Goal: Find specific page/section: Find specific page/section

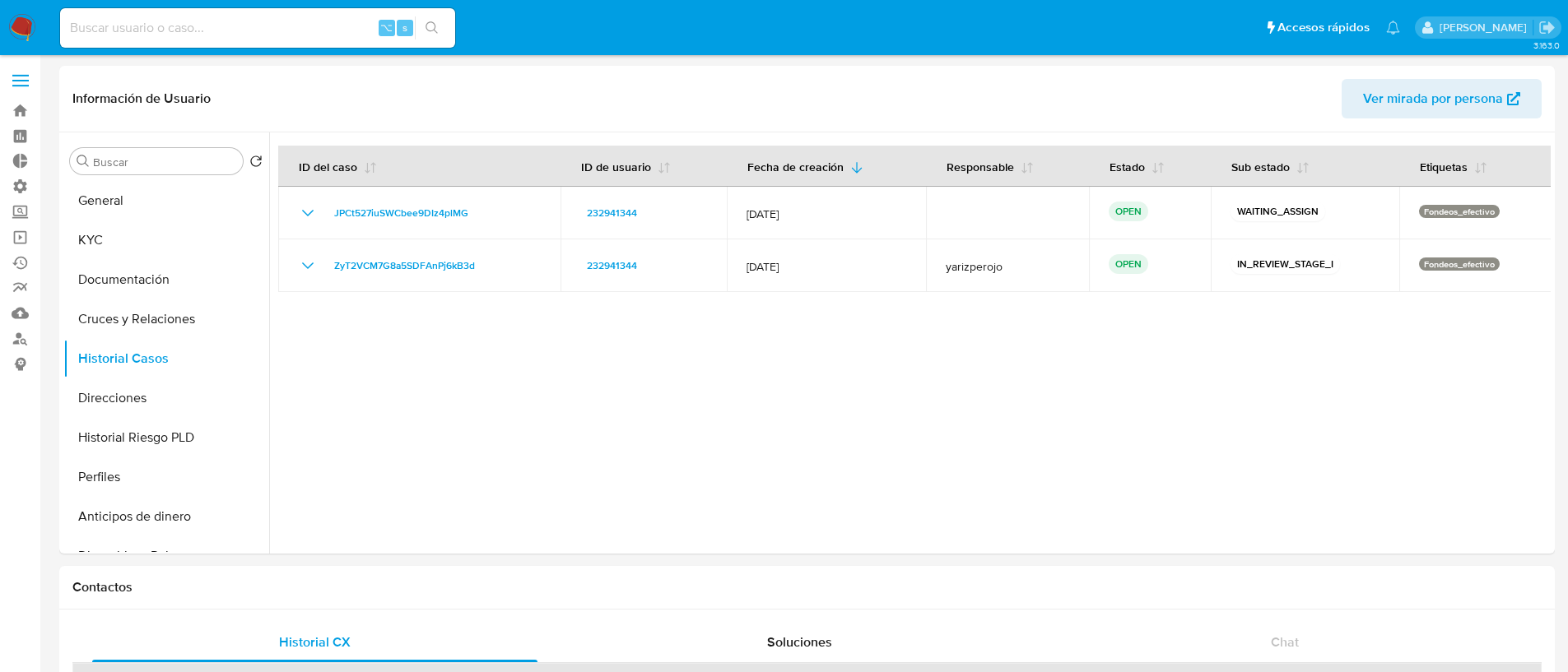
select select "10"
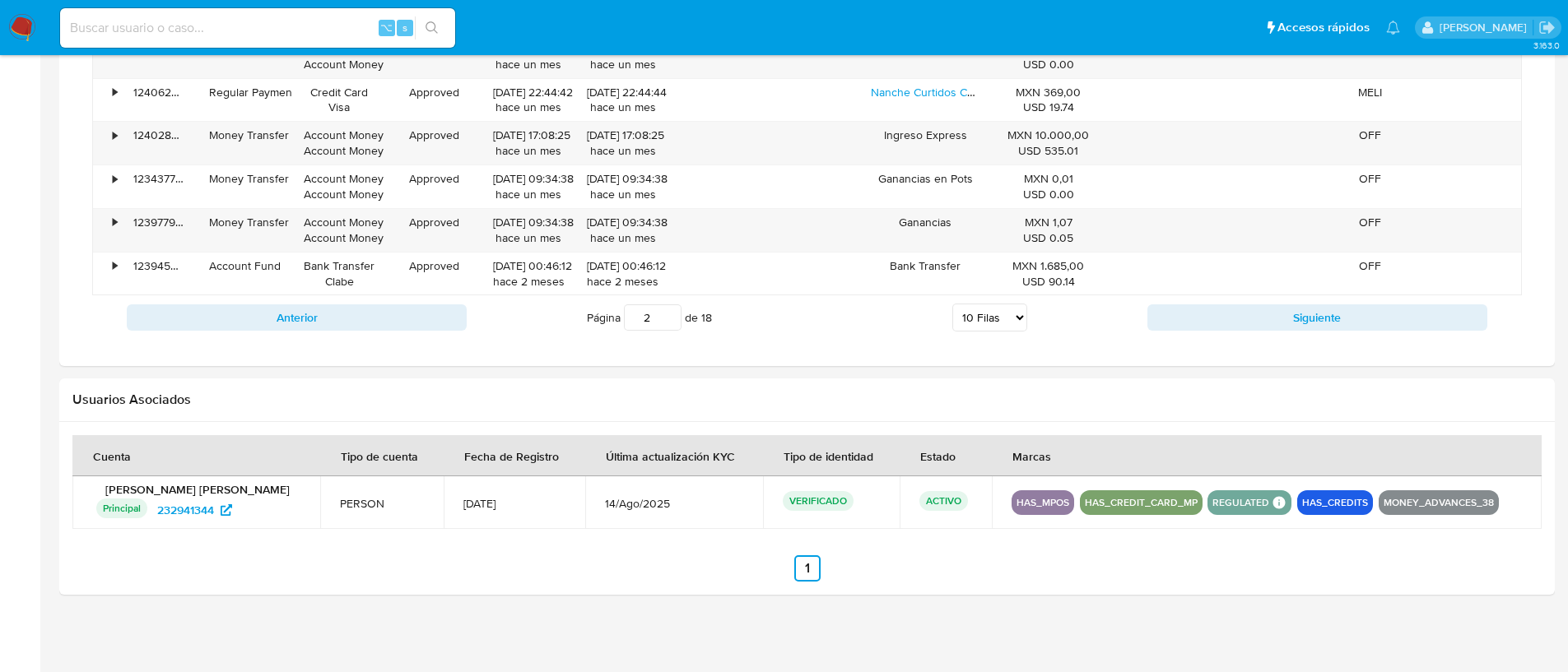
scroll to position [1261, 0]
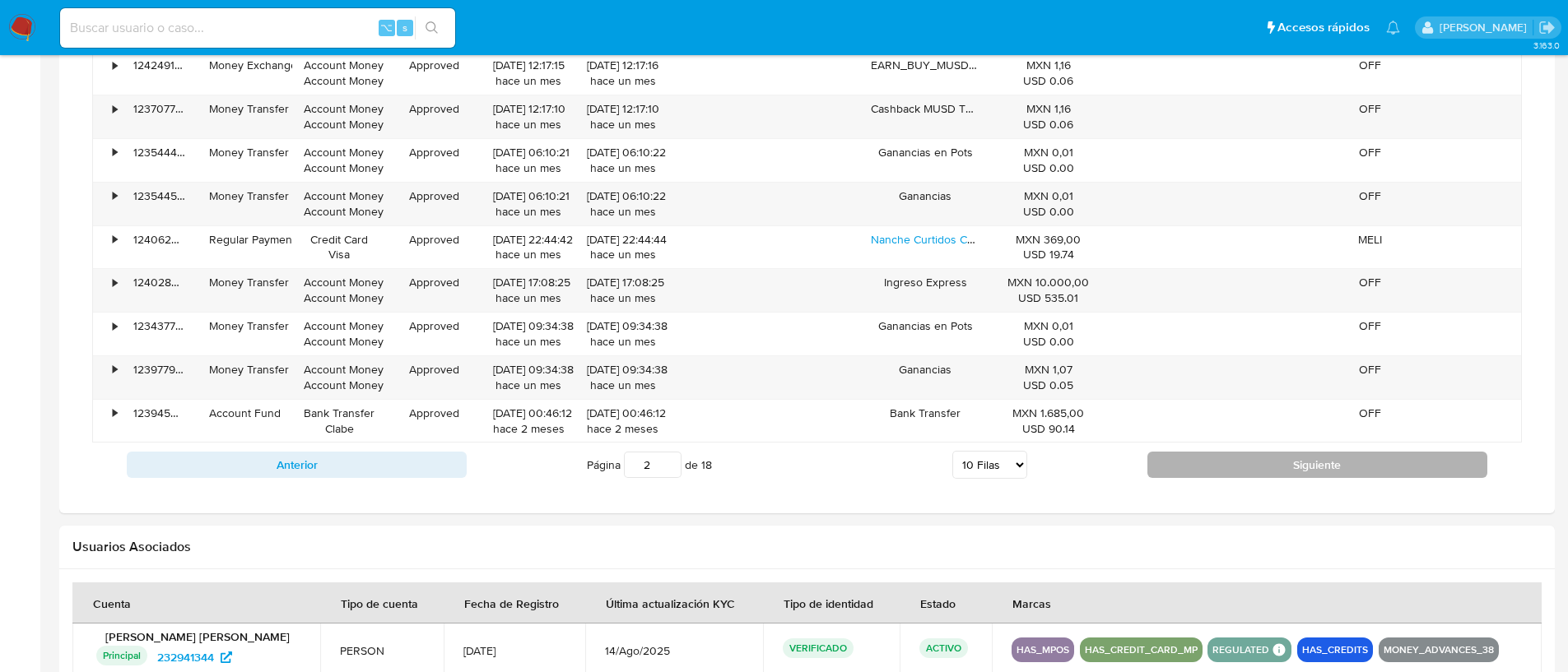
click at [1186, 455] on button "Siguiente" at bounding box center [1317, 464] width 340 height 26
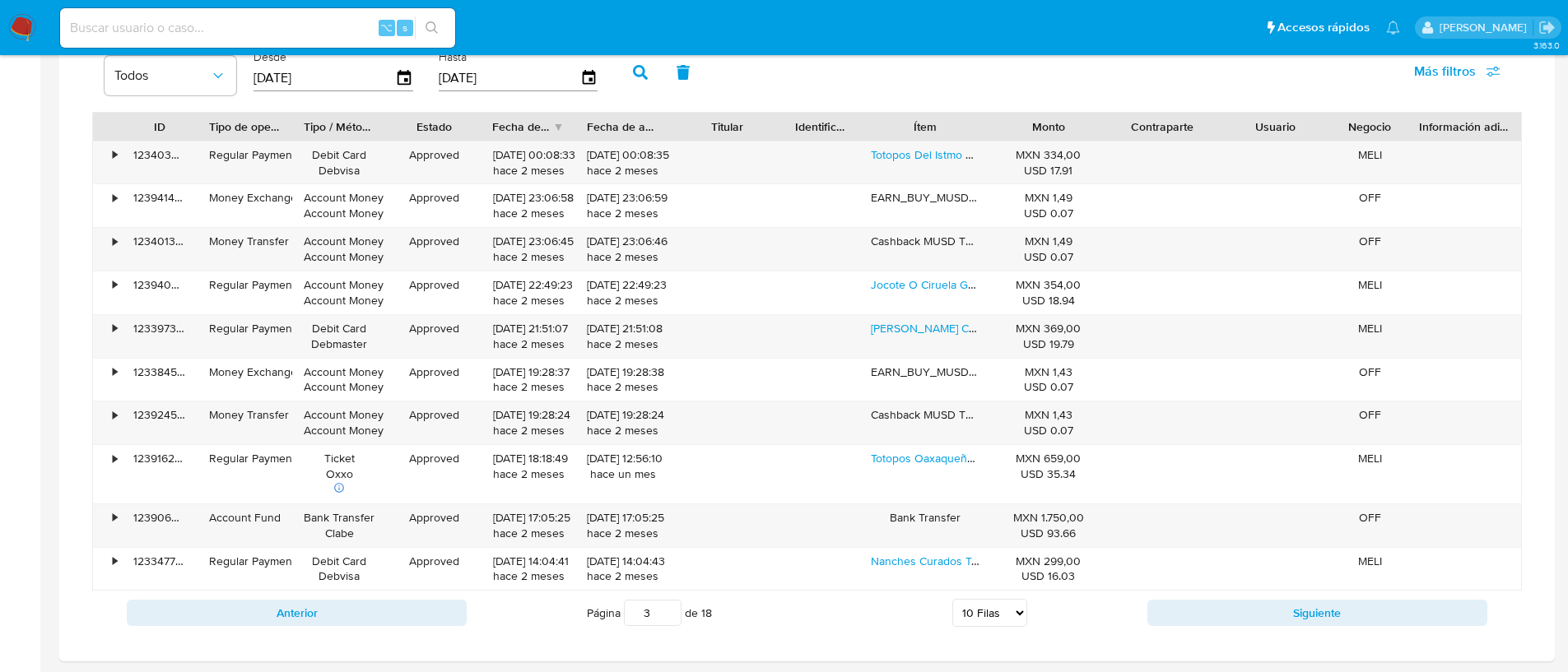
scroll to position [1119, 0]
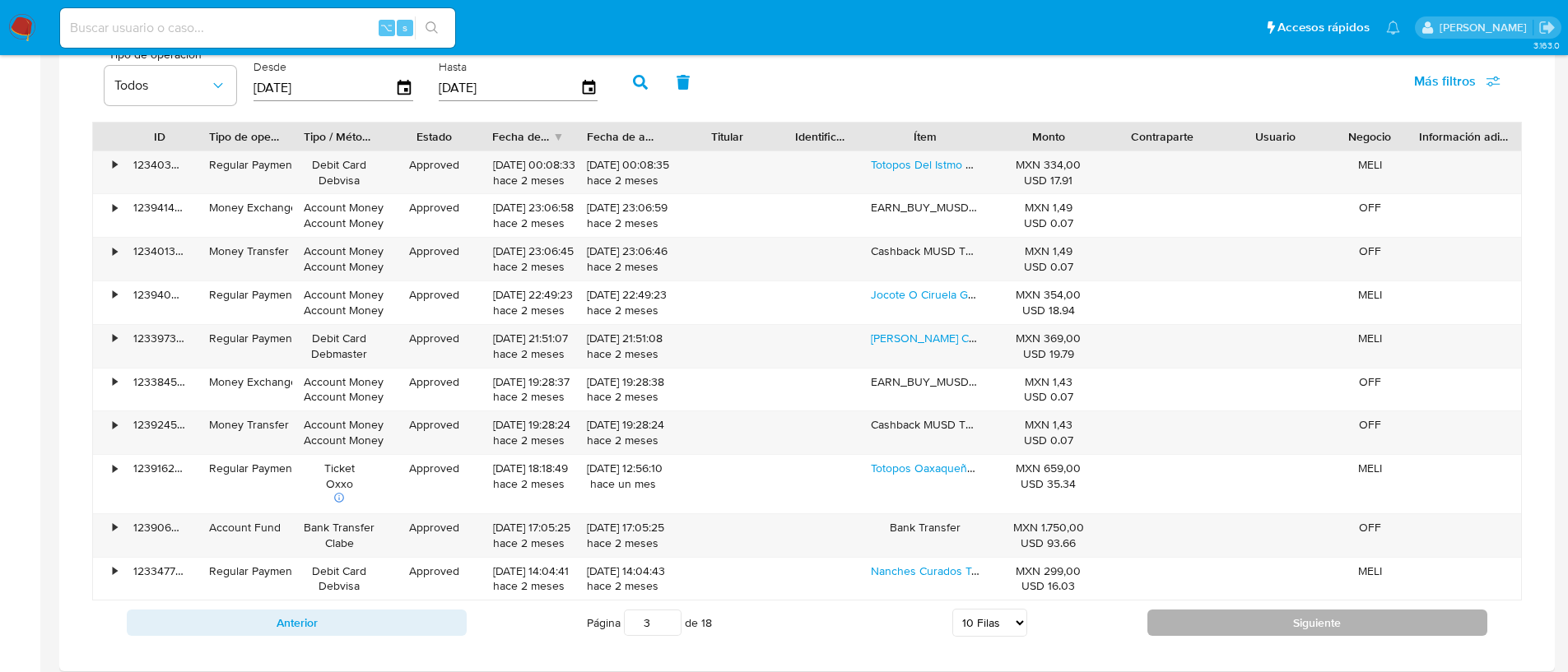
click at [1206, 622] on button "Siguiente" at bounding box center [1317, 622] width 340 height 26
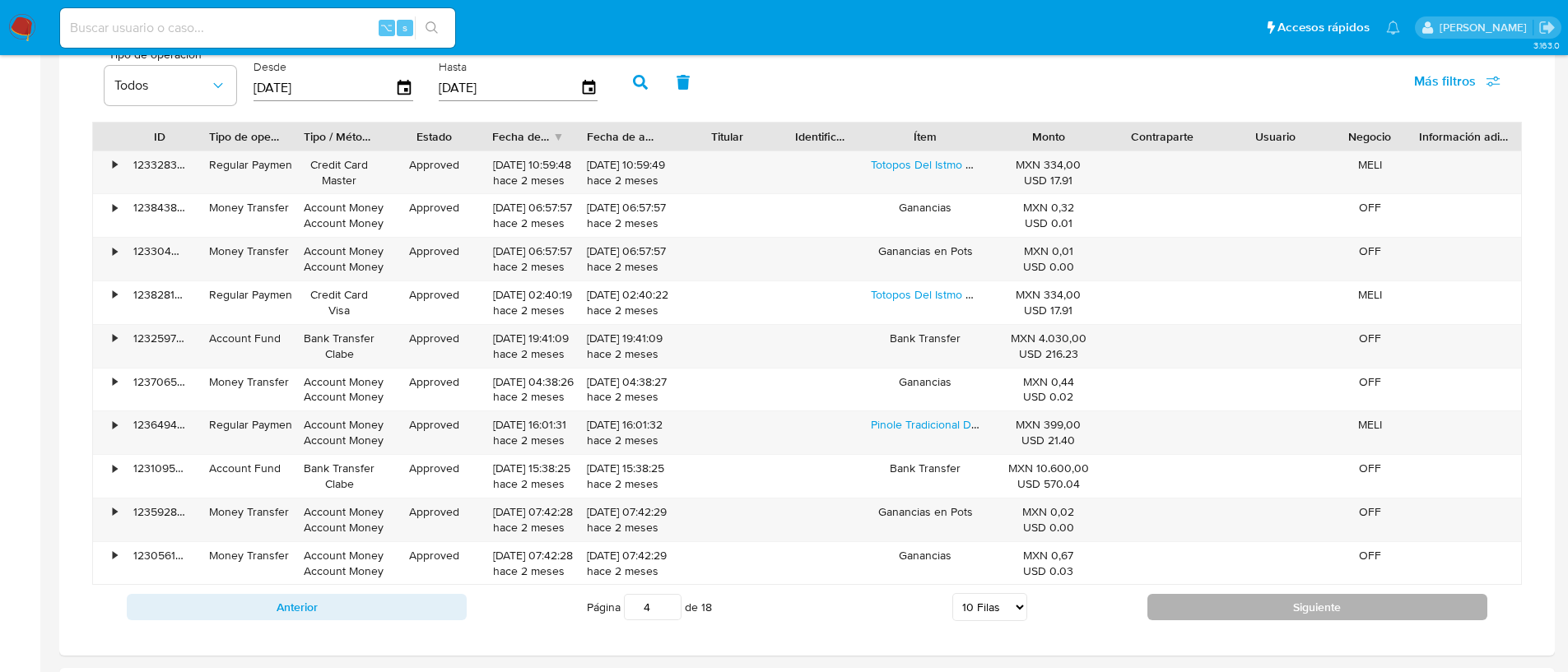
click at [1195, 602] on button "Siguiente" at bounding box center [1317, 607] width 340 height 26
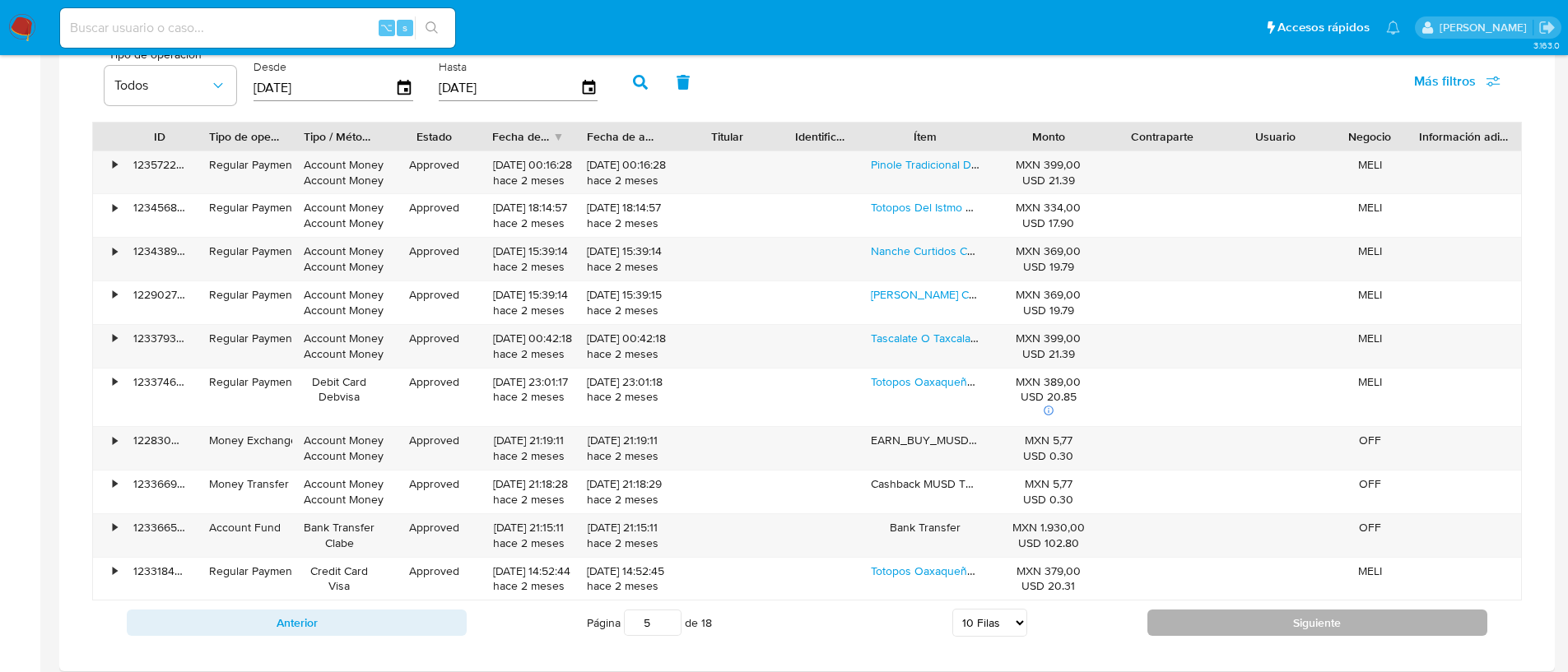
click at [1198, 612] on button "Siguiente" at bounding box center [1317, 622] width 340 height 26
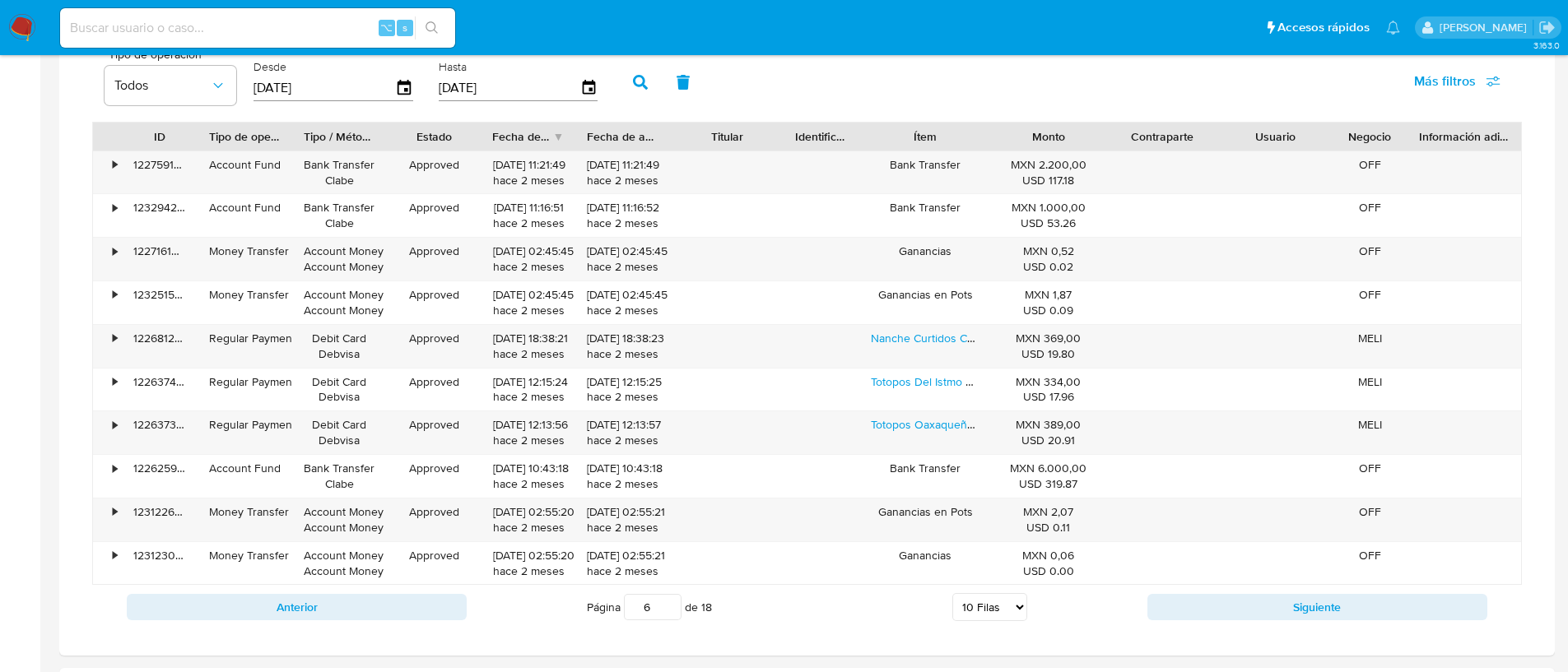
click at [1198, 612] on button "Siguiente" at bounding box center [1317, 607] width 340 height 26
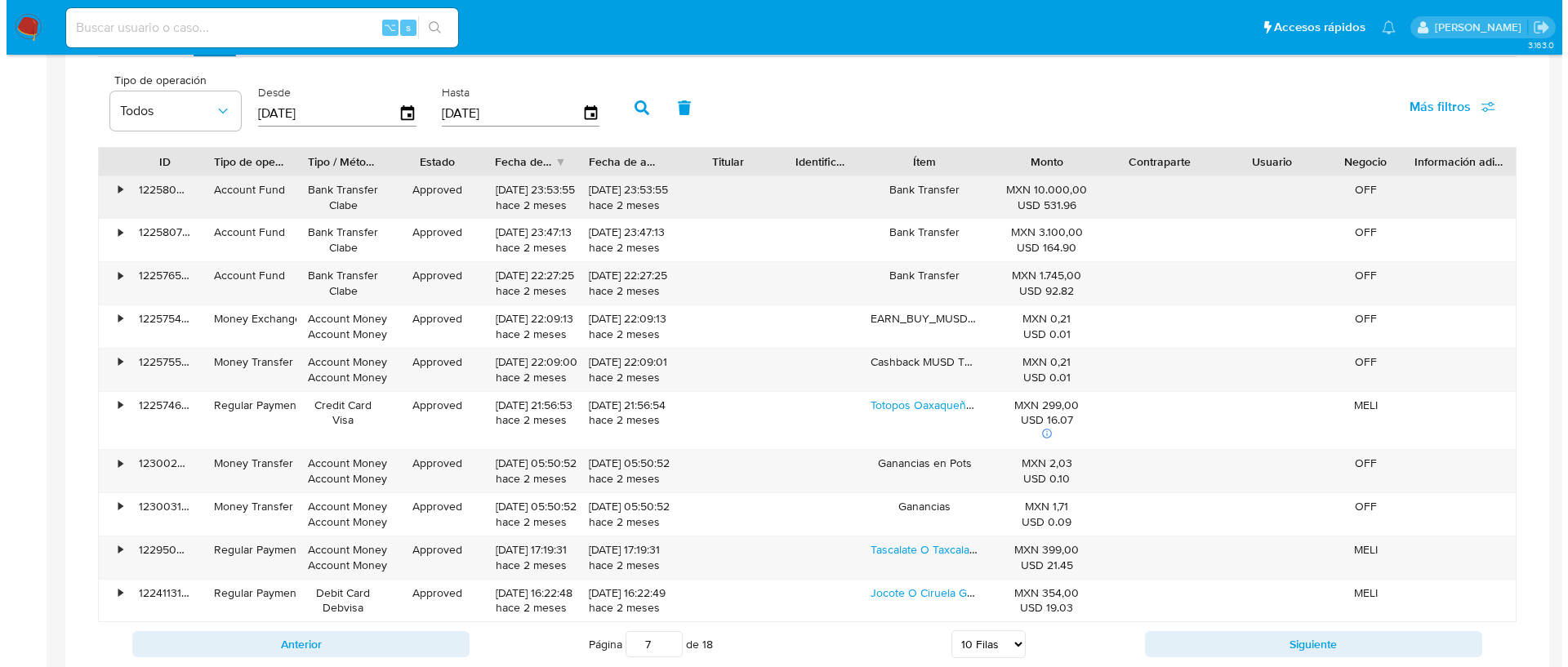
scroll to position [813, 0]
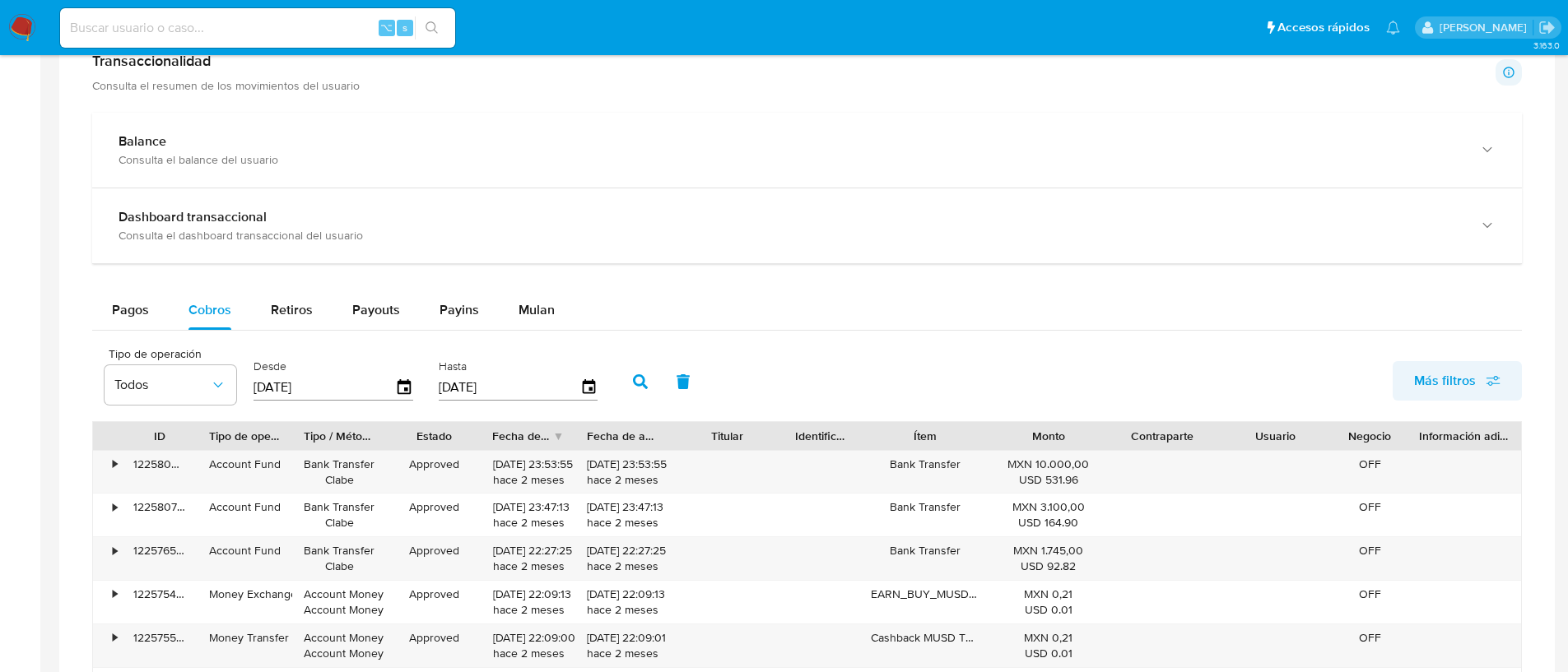
click at [1477, 377] on span "Más filtros" at bounding box center [1457, 380] width 87 height 36
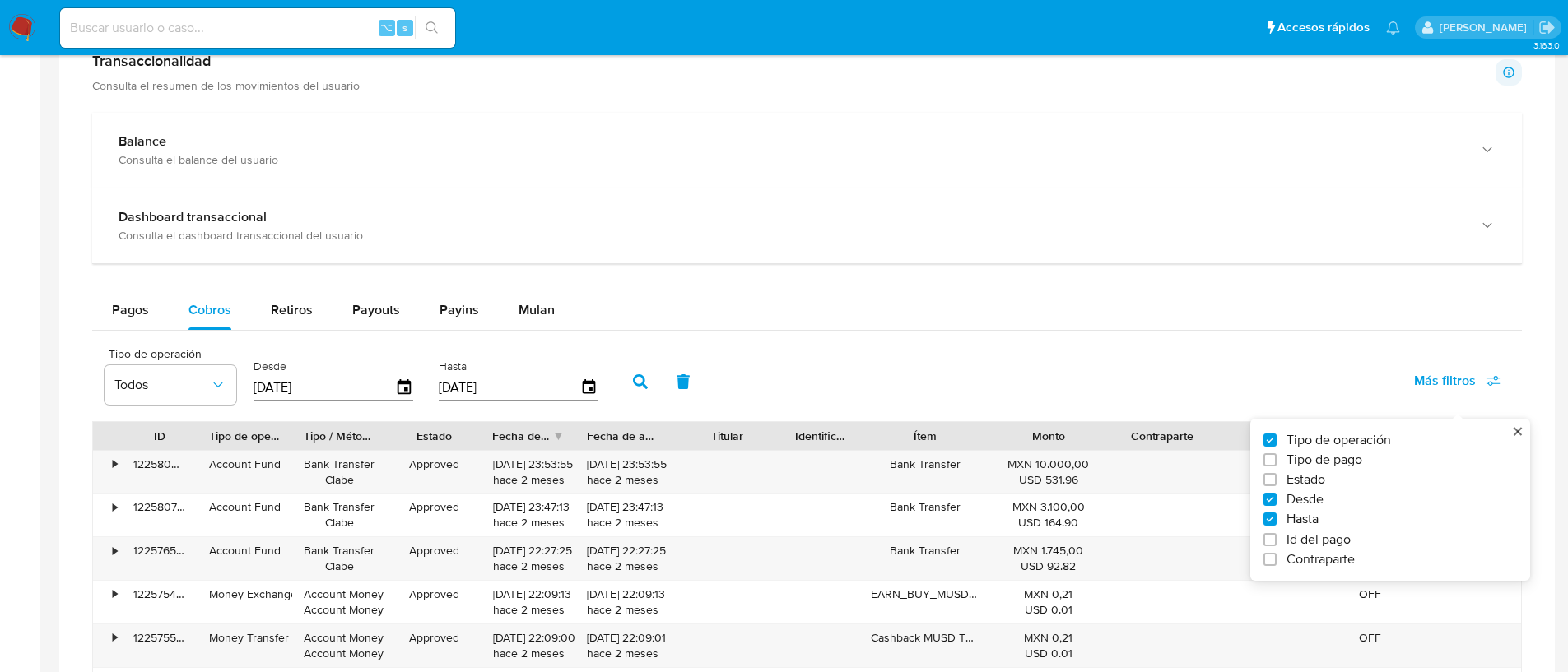
click at [1405, 458] on label "Tipo de pago" at bounding box center [1384, 459] width 240 height 17
click at [1276, 458] on input "Tipo de pago" at bounding box center [1269, 459] width 13 height 13
checkbox input "true"
click at [284, 391] on span "Todos" at bounding box center [307, 384] width 96 height 17
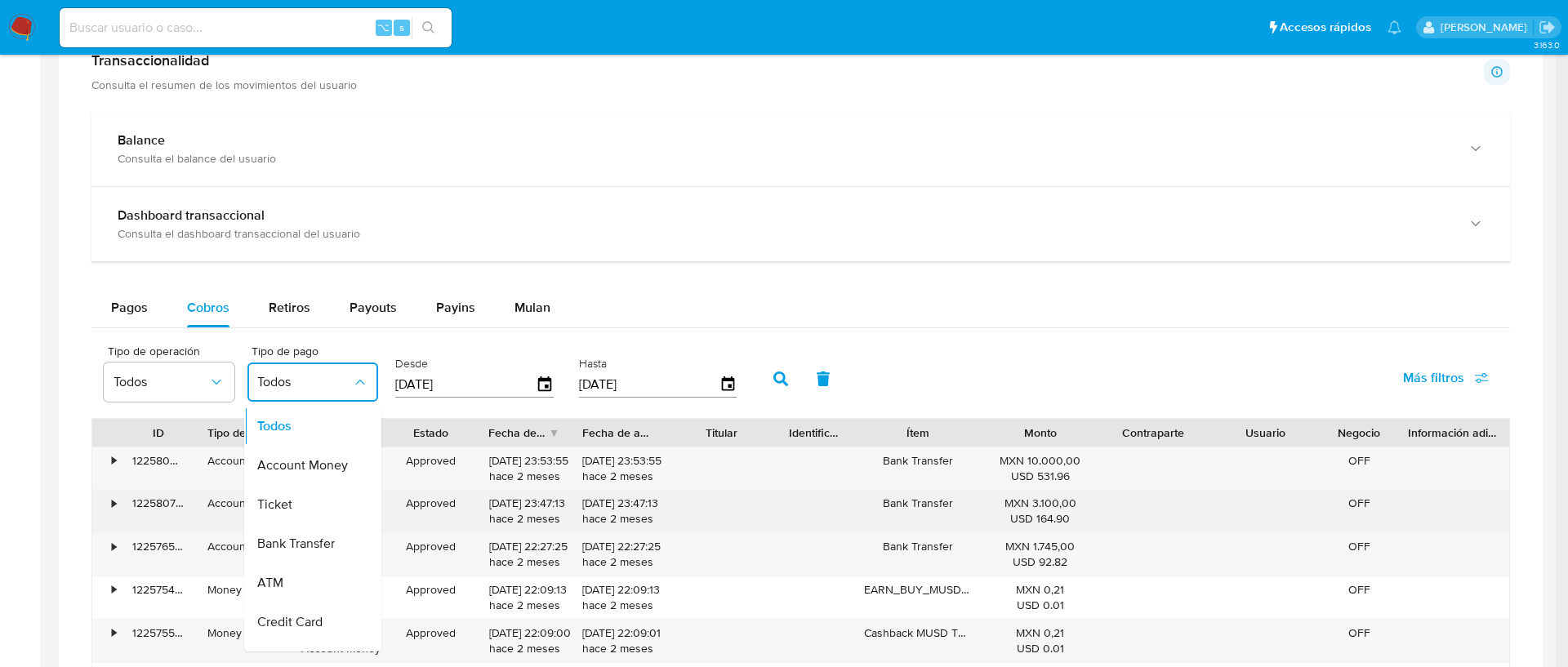
click at [305, 507] on div "Ticket" at bounding box center [305, 504] width 95 height 39
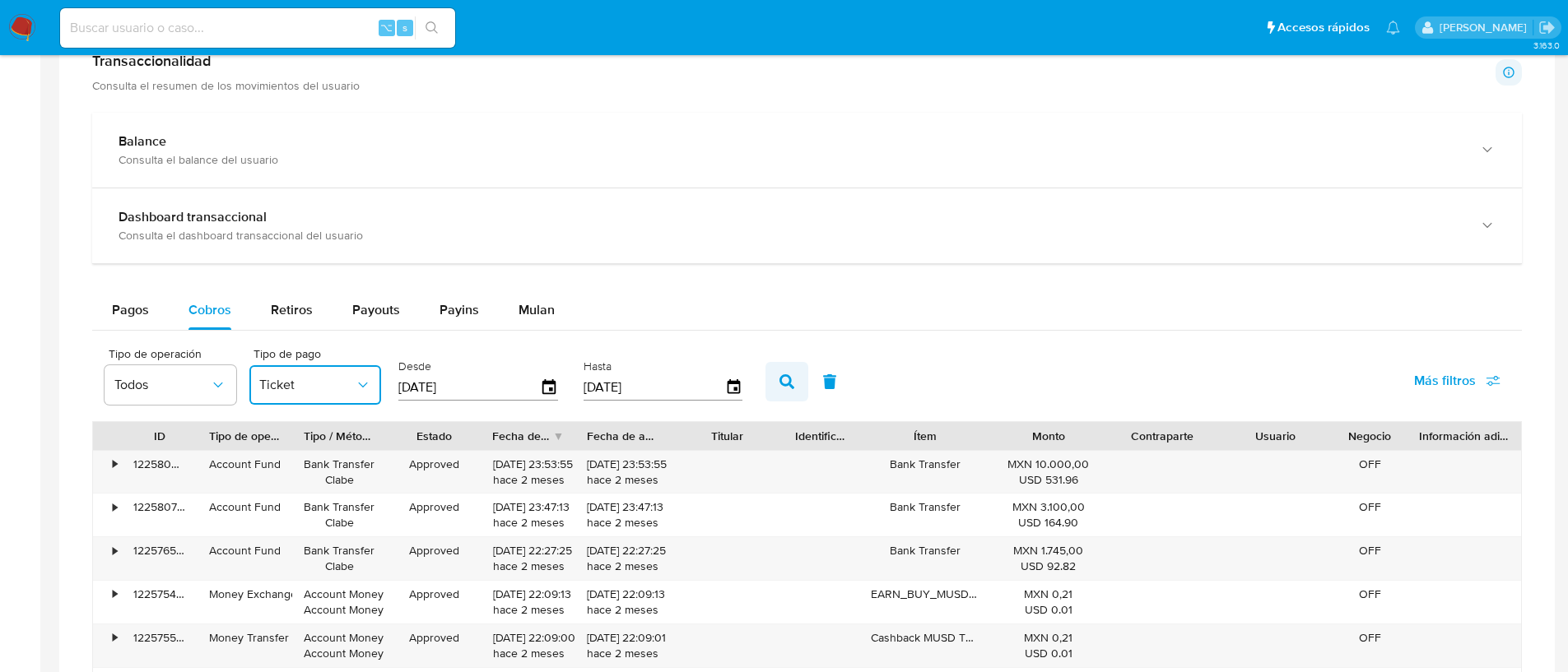
click at [781, 376] on icon "button" at bounding box center [786, 381] width 15 height 15
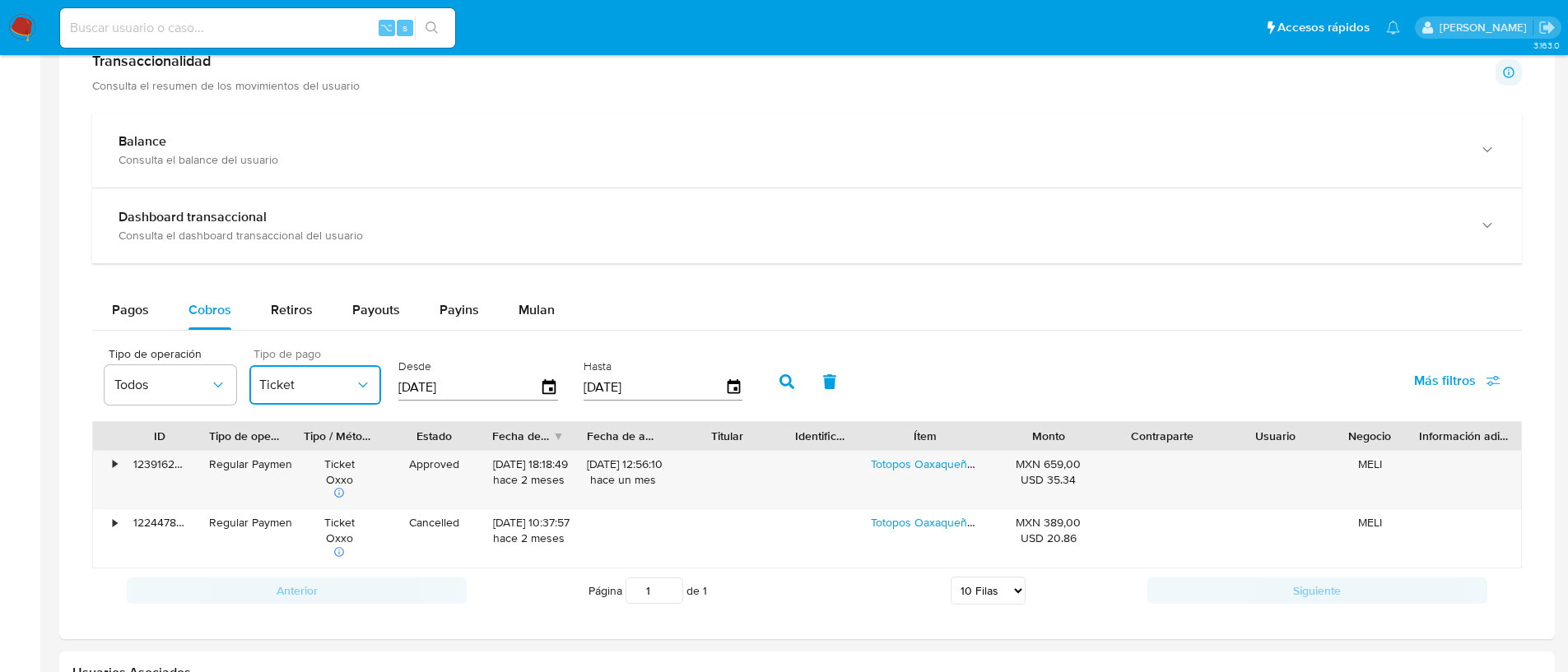
click at [318, 373] on button "Ticket" at bounding box center [315, 384] width 132 height 39
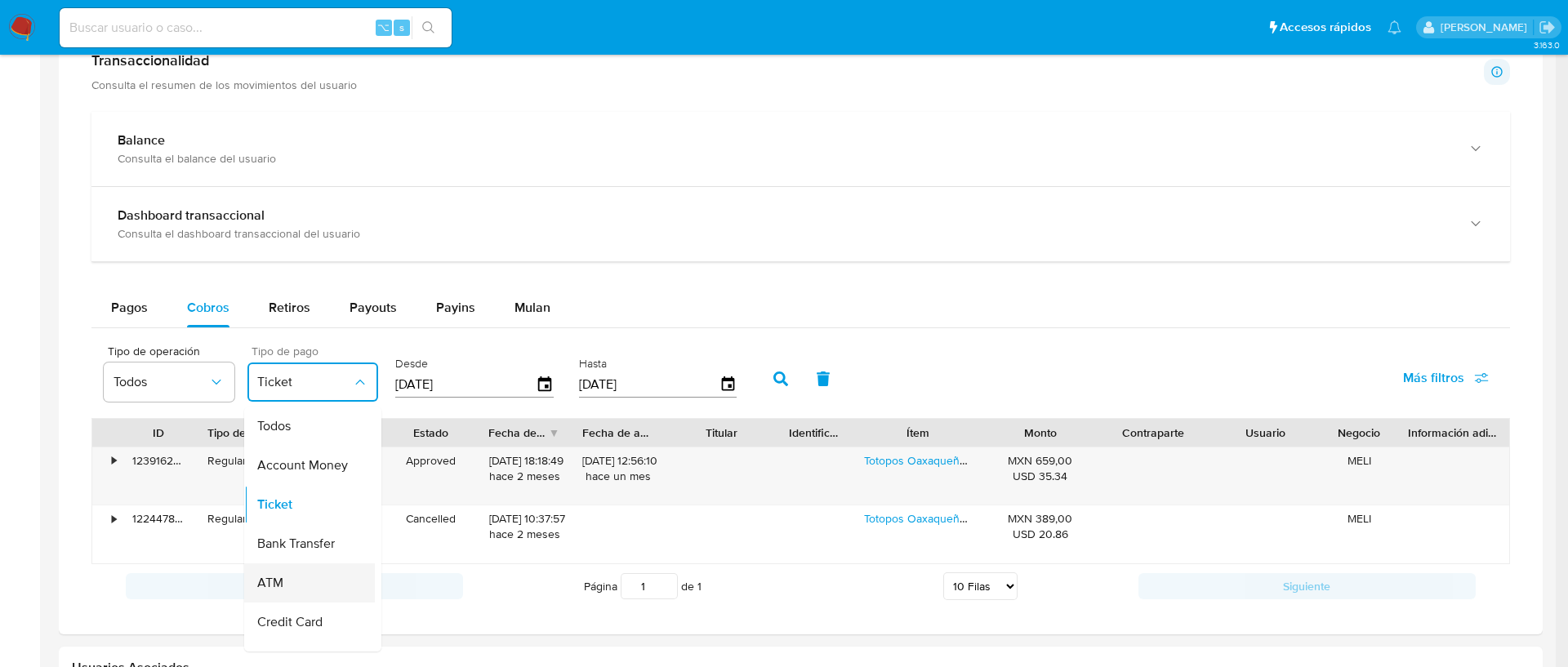
click at [316, 565] on div "ATM" at bounding box center [305, 583] width 95 height 39
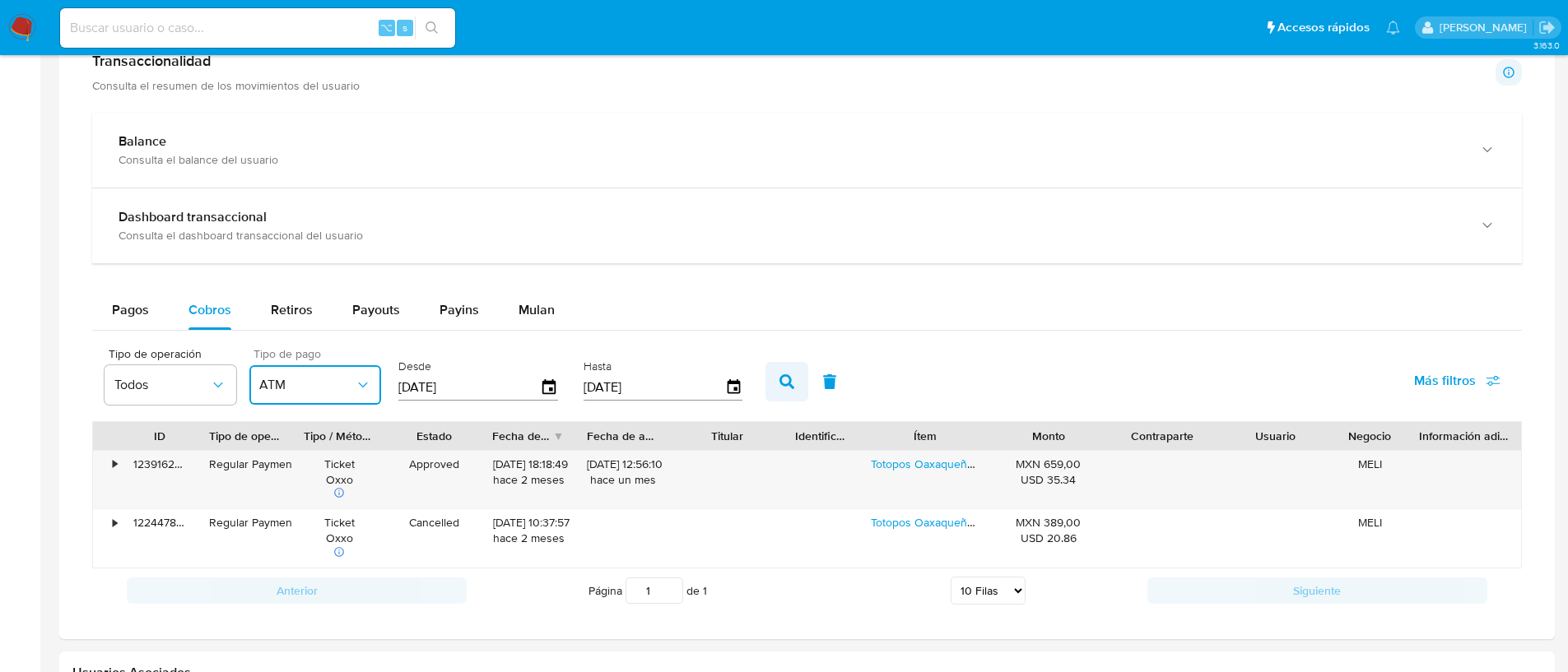
click at [784, 384] on icon "button" at bounding box center [786, 381] width 15 height 15
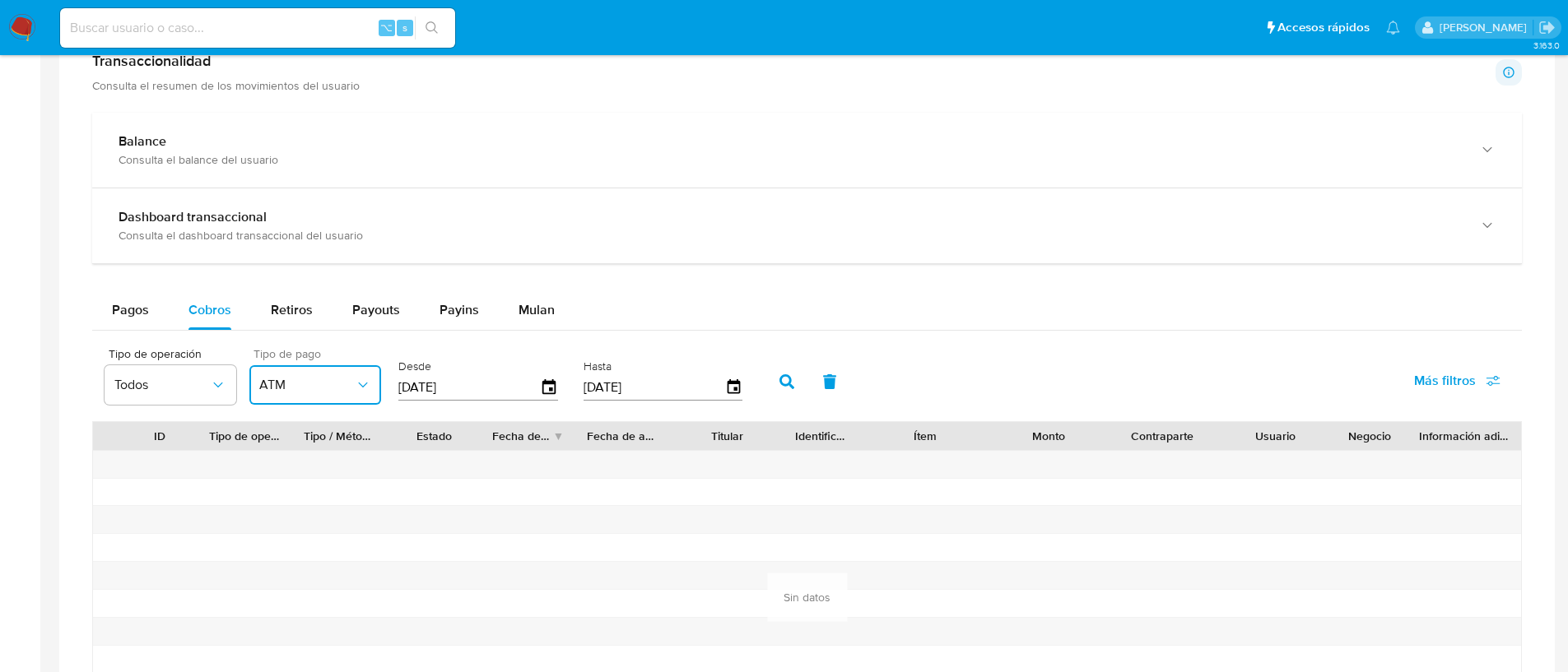
click at [291, 386] on span "ATM" at bounding box center [307, 384] width 96 height 17
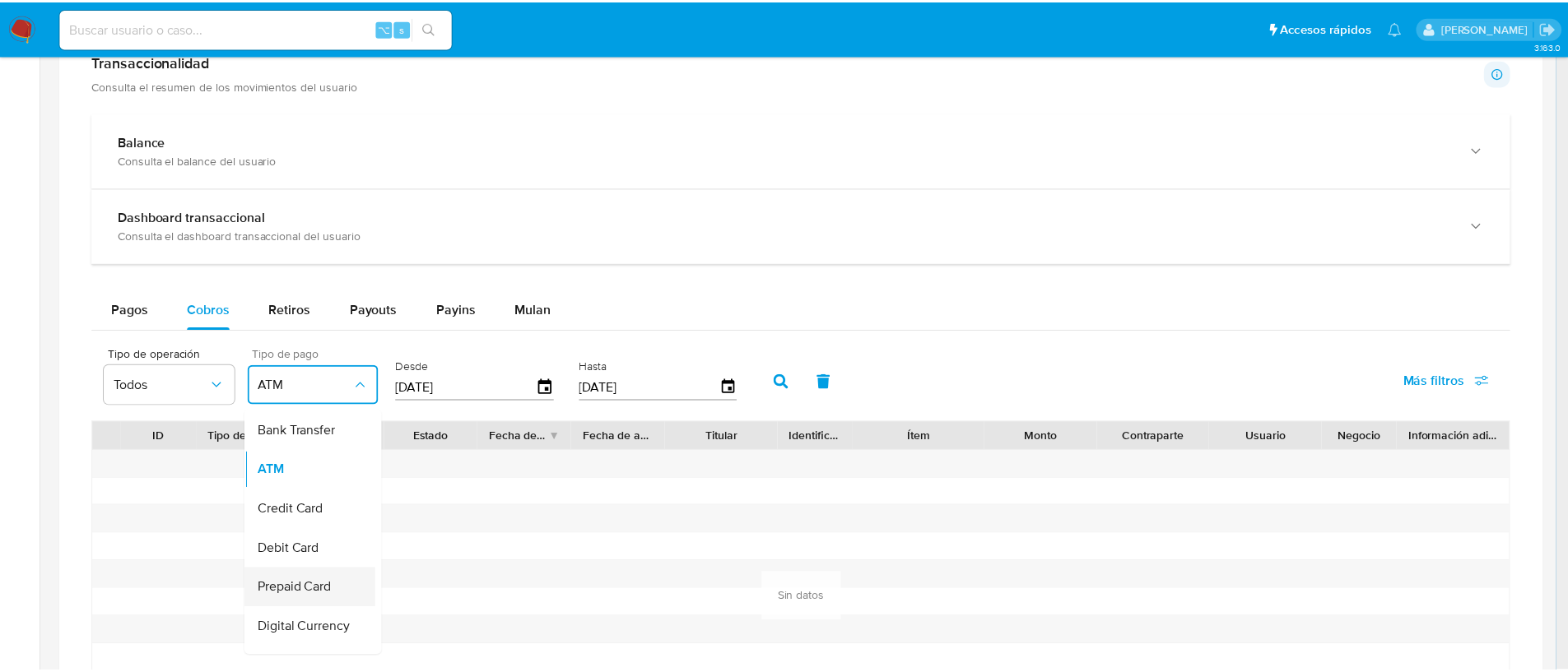
scroll to position [31, 0]
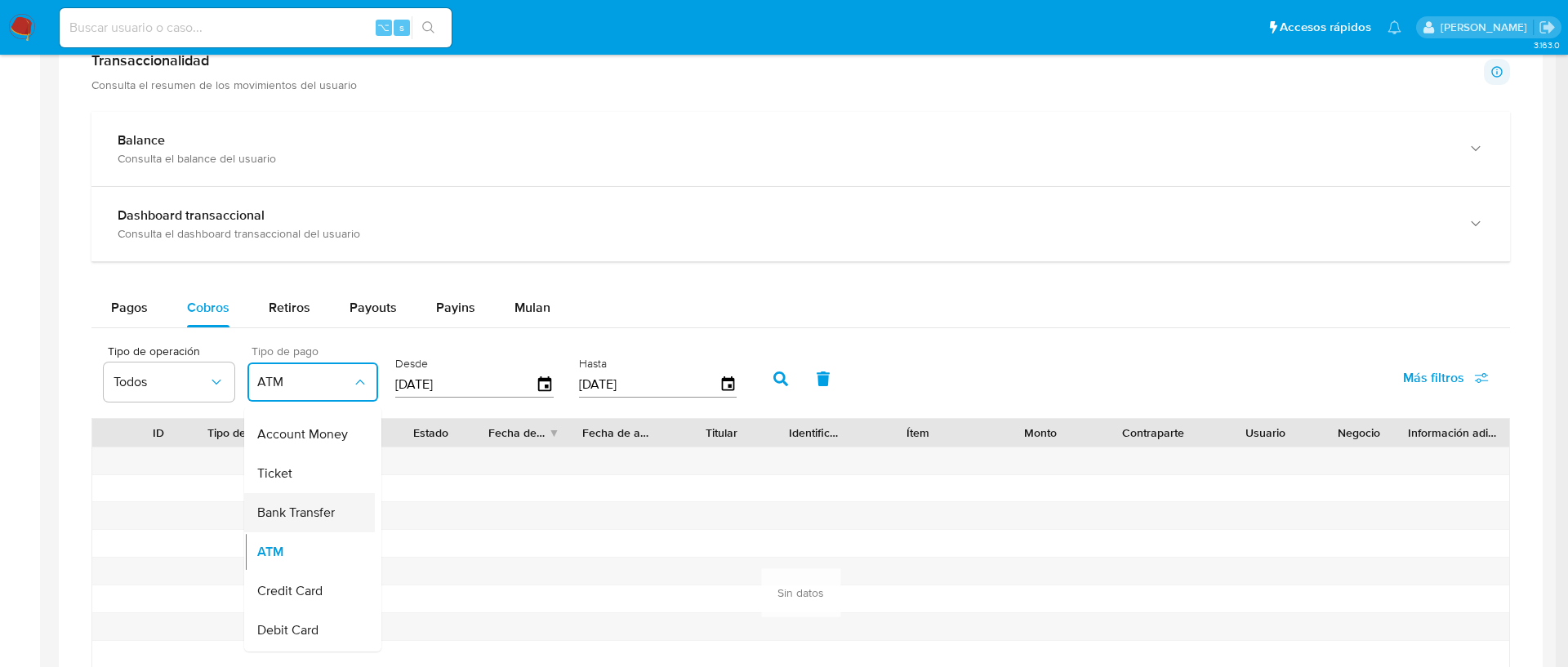
click at [313, 508] on span "Bank Transfer" at bounding box center [296, 512] width 77 height 16
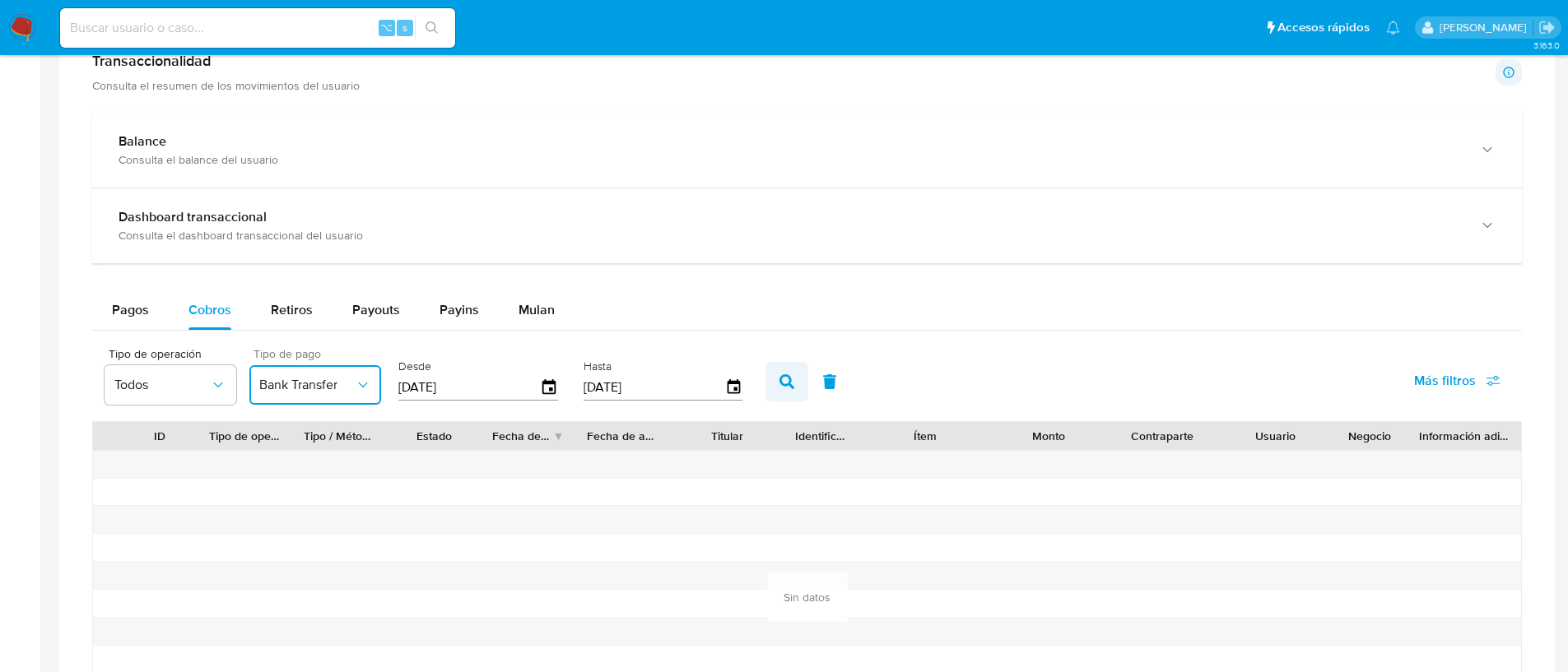
click at [770, 381] on button "button" at bounding box center [786, 381] width 43 height 39
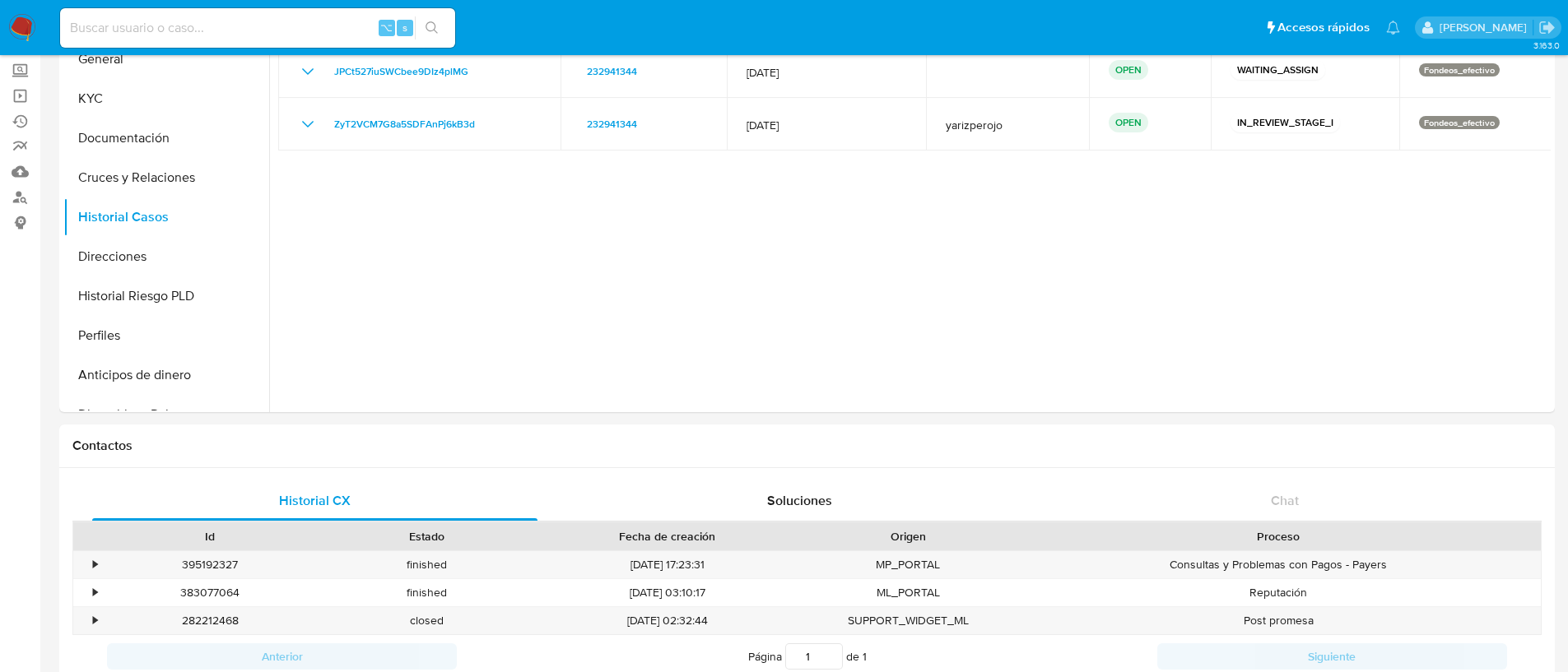
scroll to position [0, 0]
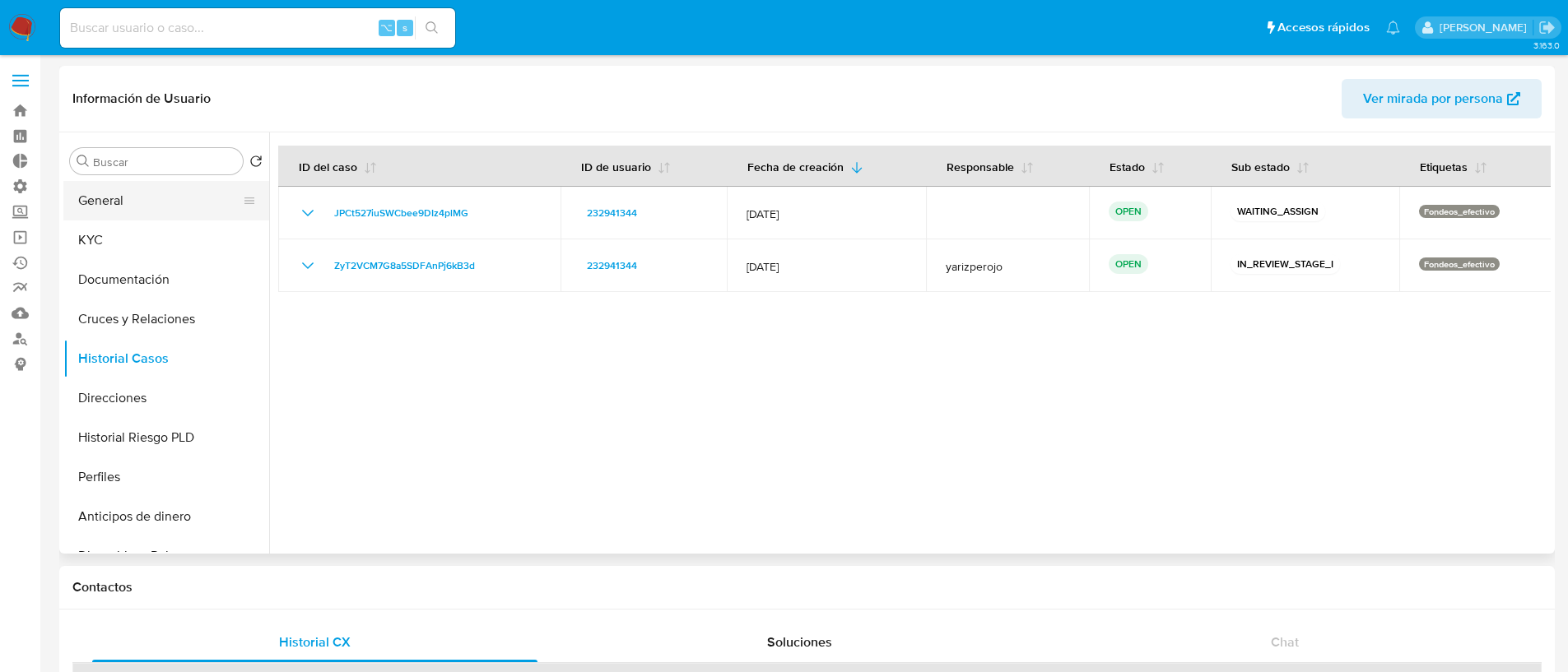
click at [106, 183] on button "General" at bounding box center [159, 201] width 192 height 39
